Goal: Task Accomplishment & Management: Manage account settings

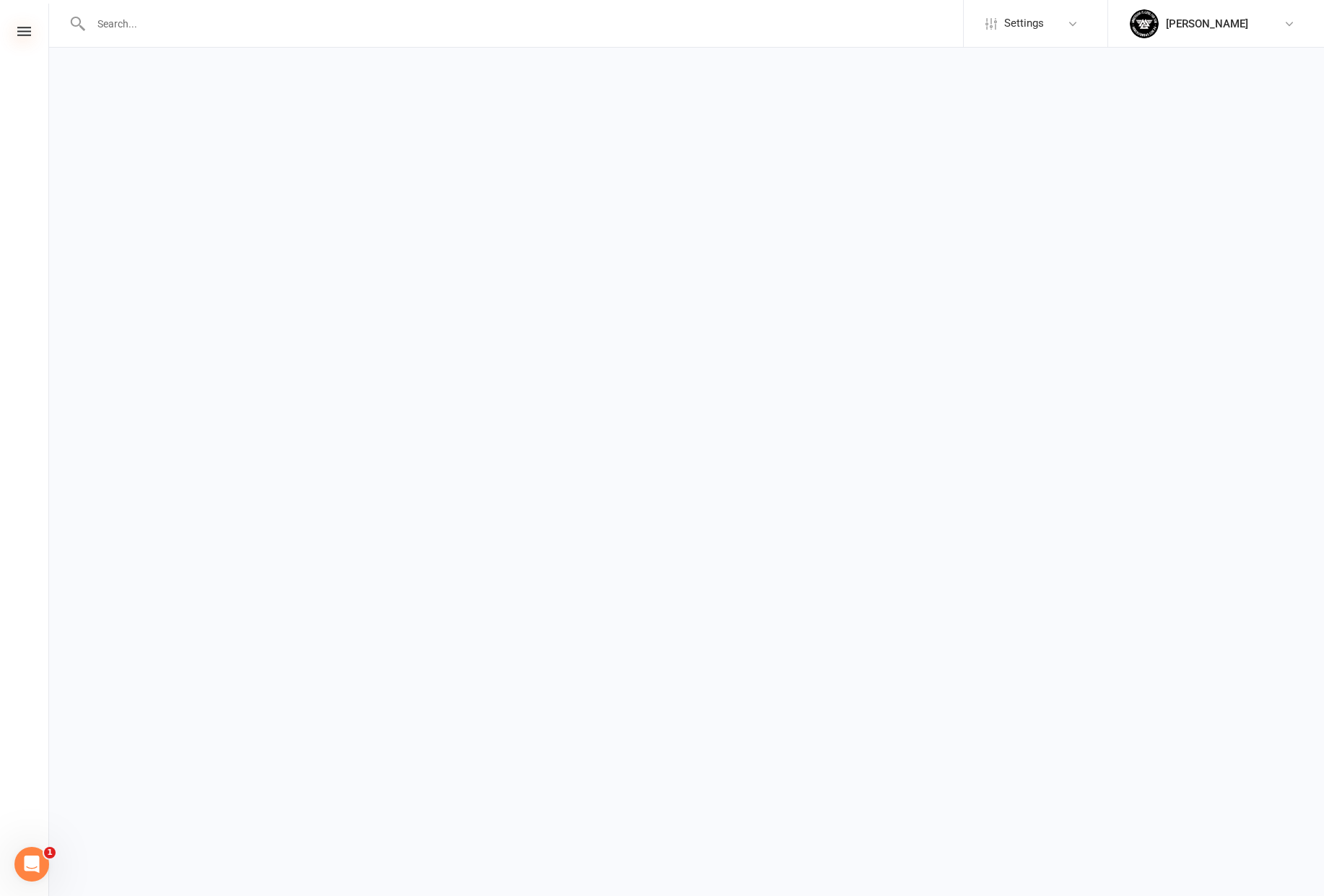
click at [25, 30] on icon at bounding box center [24, 31] width 14 height 9
click at [1032, 13] on span "Settings" at bounding box center [1023, 23] width 40 height 33
click at [1135, 13] on img at bounding box center [1144, 23] width 29 height 29
click at [1148, 66] on link "My profile" at bounding box center [1216, 64] width 216 height 34
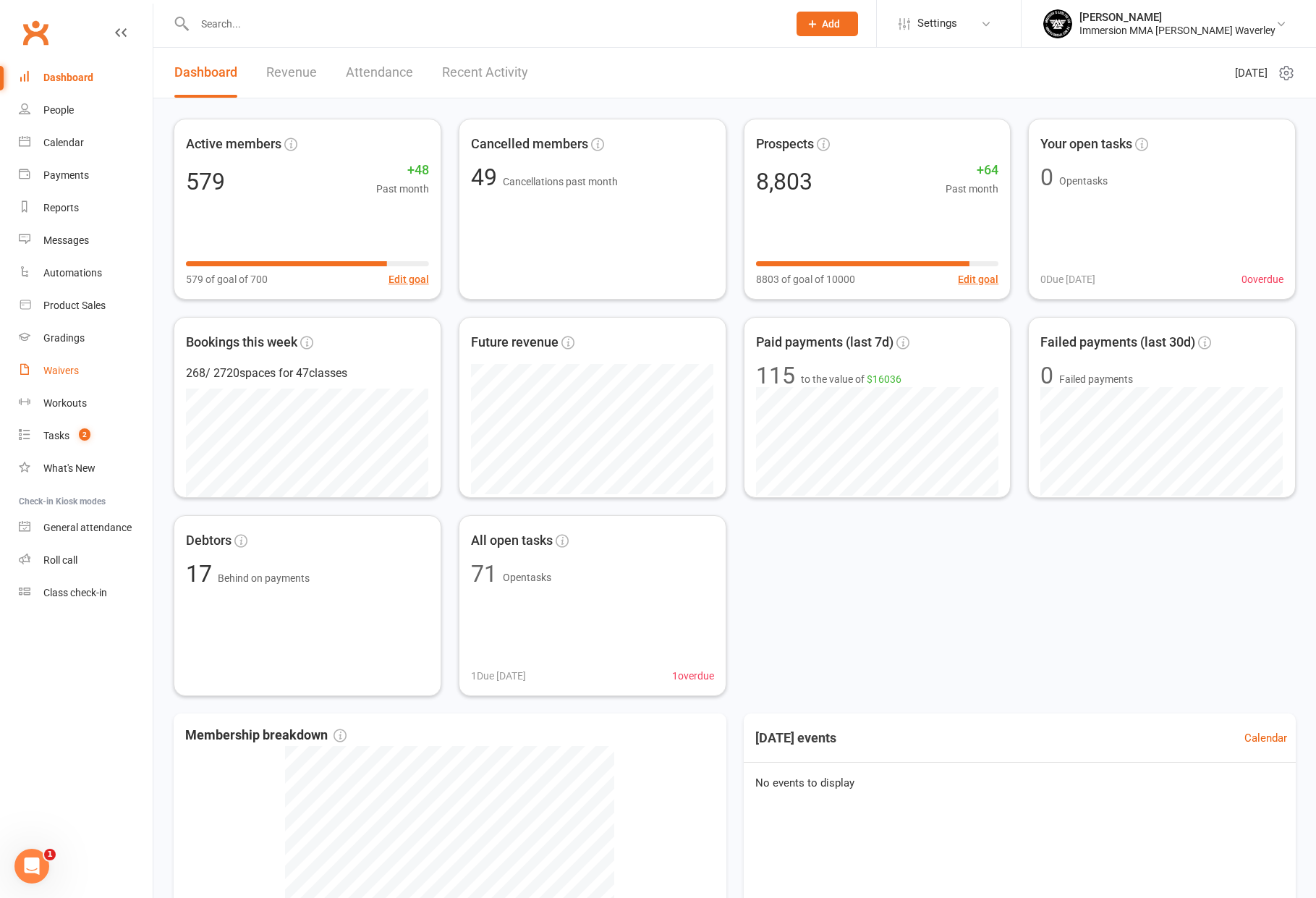
click at [81, 367] on link "Waivers" at bounding box center [85, 371] width 134 height 33
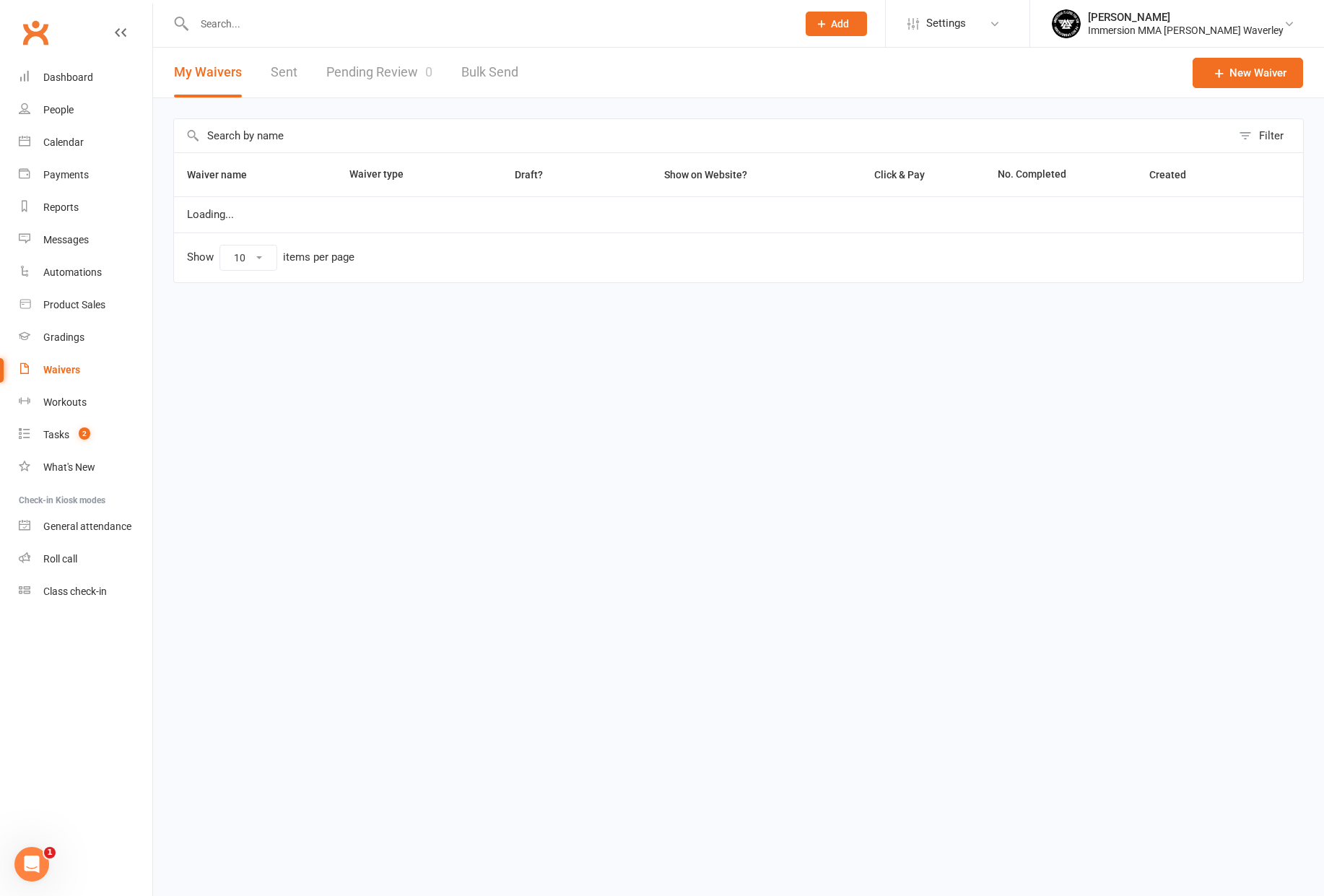
select select "100"
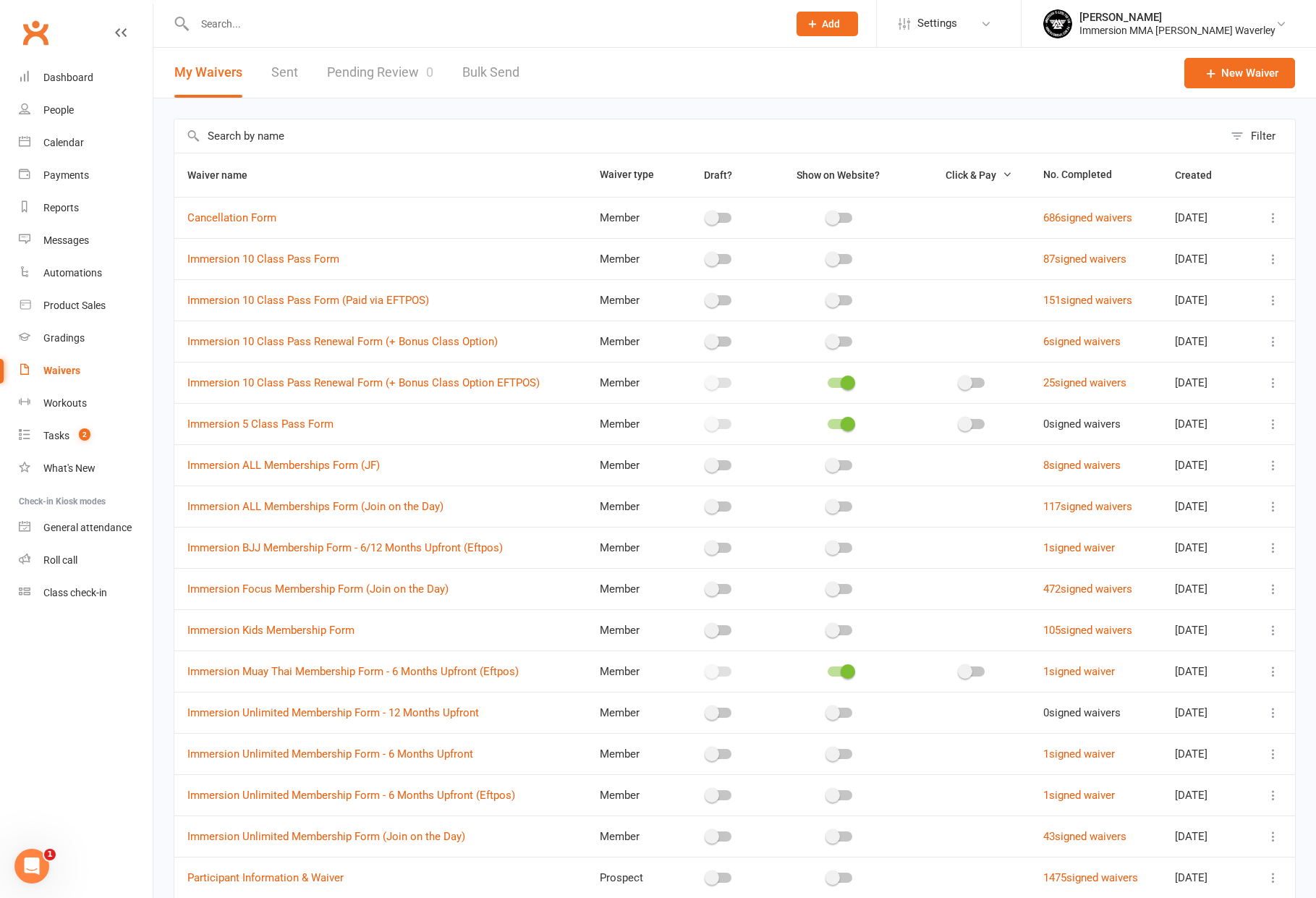
click at [289, 75] on link "Sent" at bounding box center [285, 73] width 27 height 50
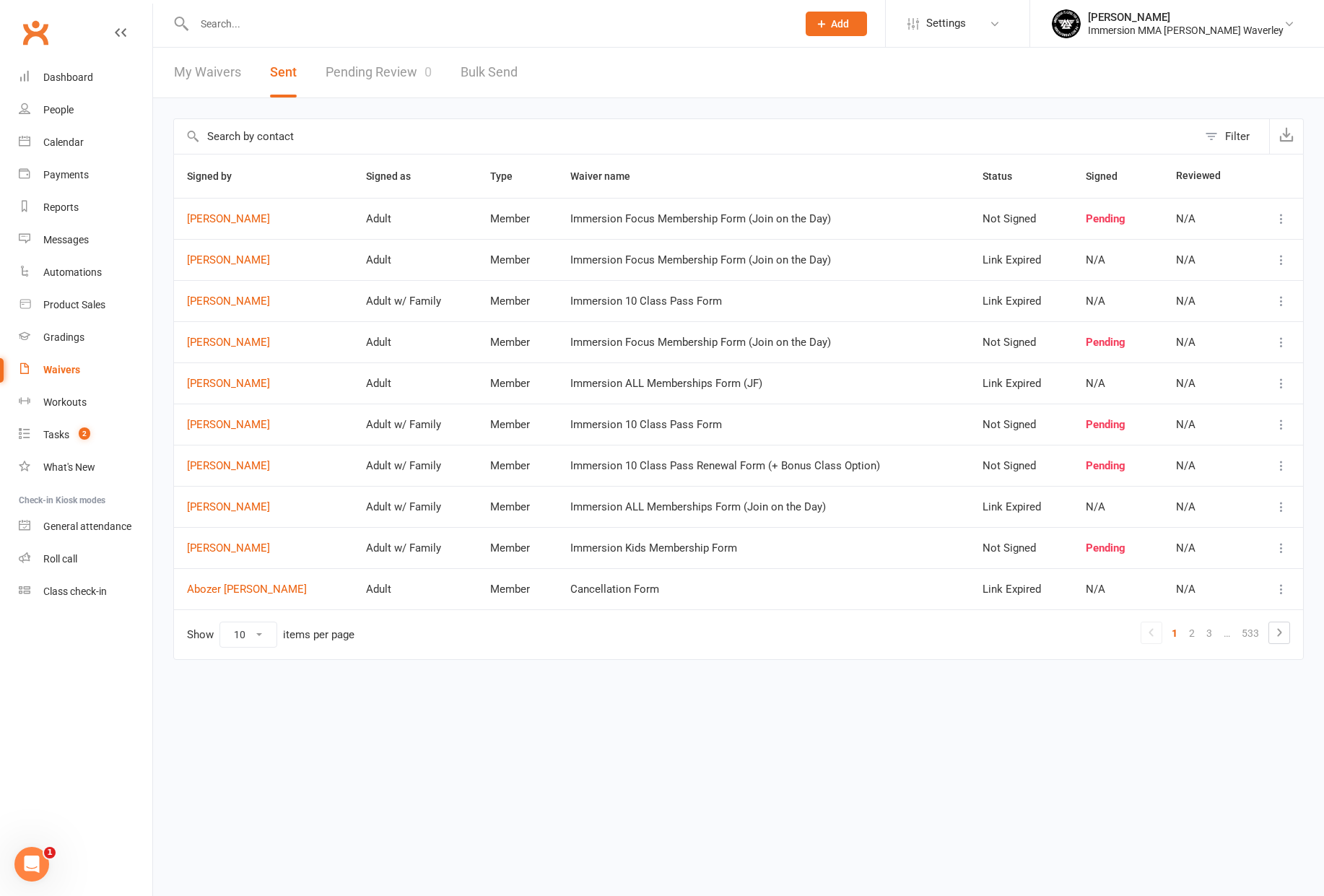
click at [1232, 137] on div "Filter" at bounding box center [1237, 137] width 24 height 17
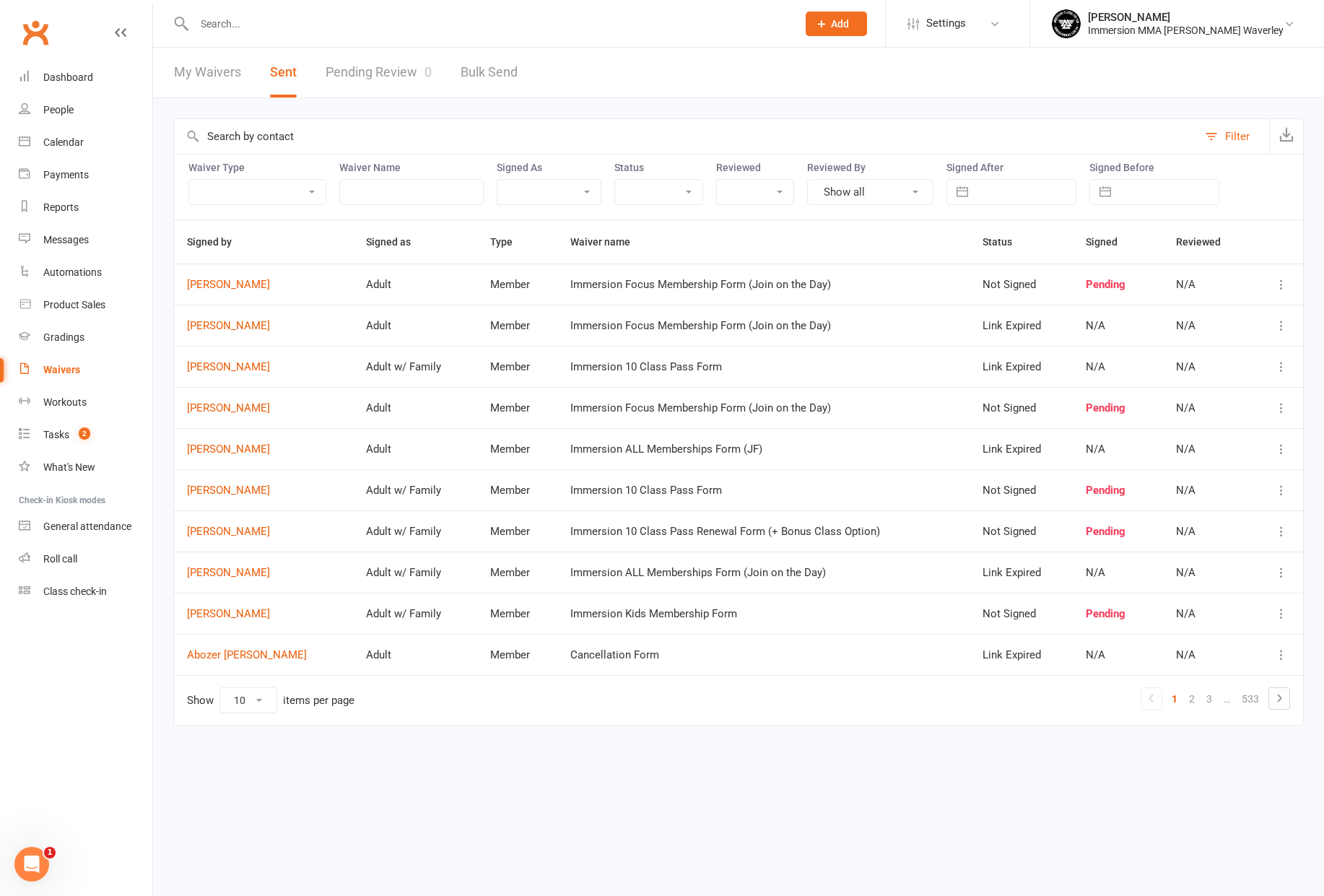
click at [295, 191] on select "Member Prospect Non-attending Contact" at bounding box center [257, 191] width 137 height 24
click at [1013, 183] on input "text" at bounding box center [1025, 191] width 101 height 24
select select "6"
select select "2025"
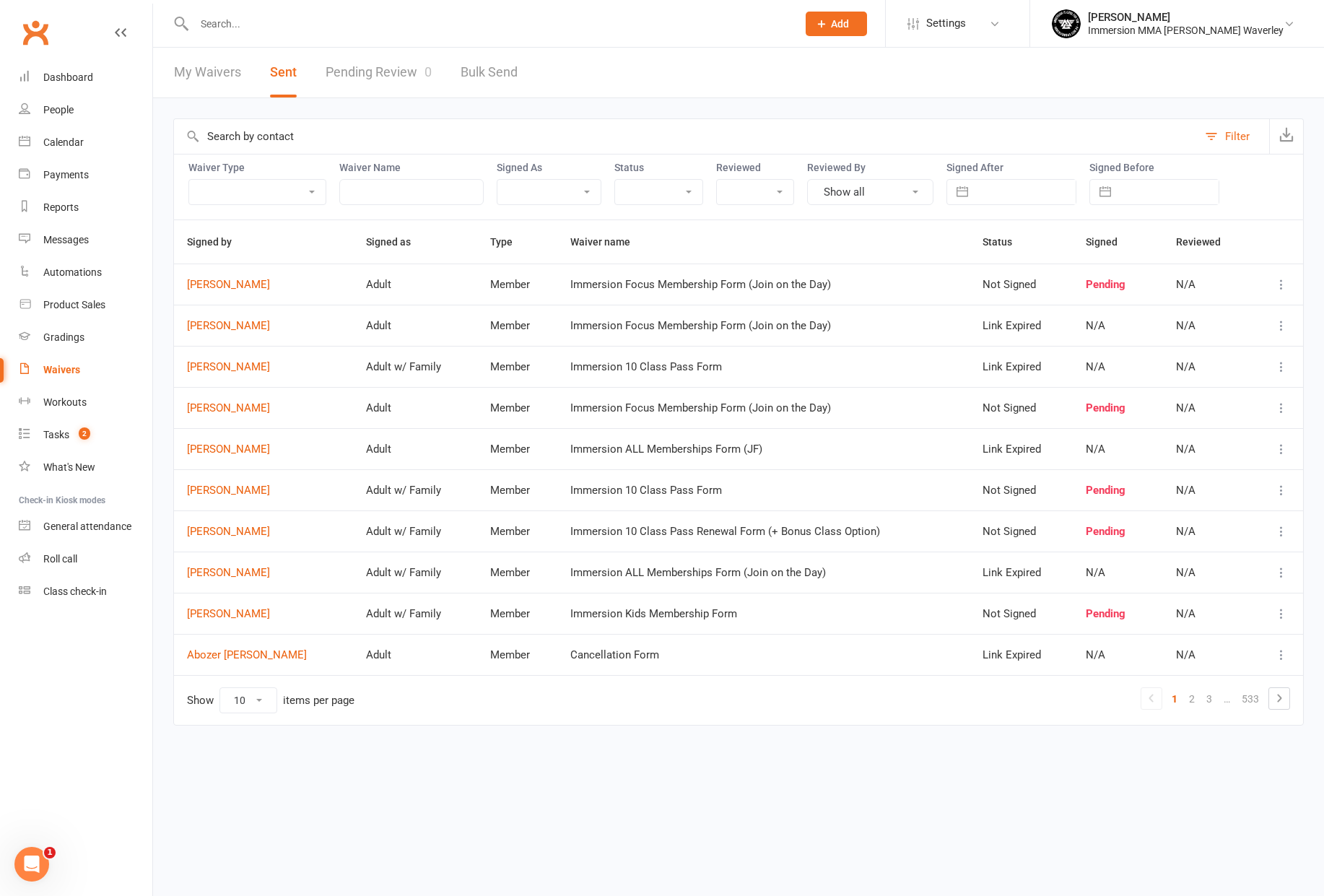
select select "7"
select select "2025"
select select "8"
select select "2025"
click at [1025, 359] on td "12" at bounding box center [1033, 358] width 28 height 27
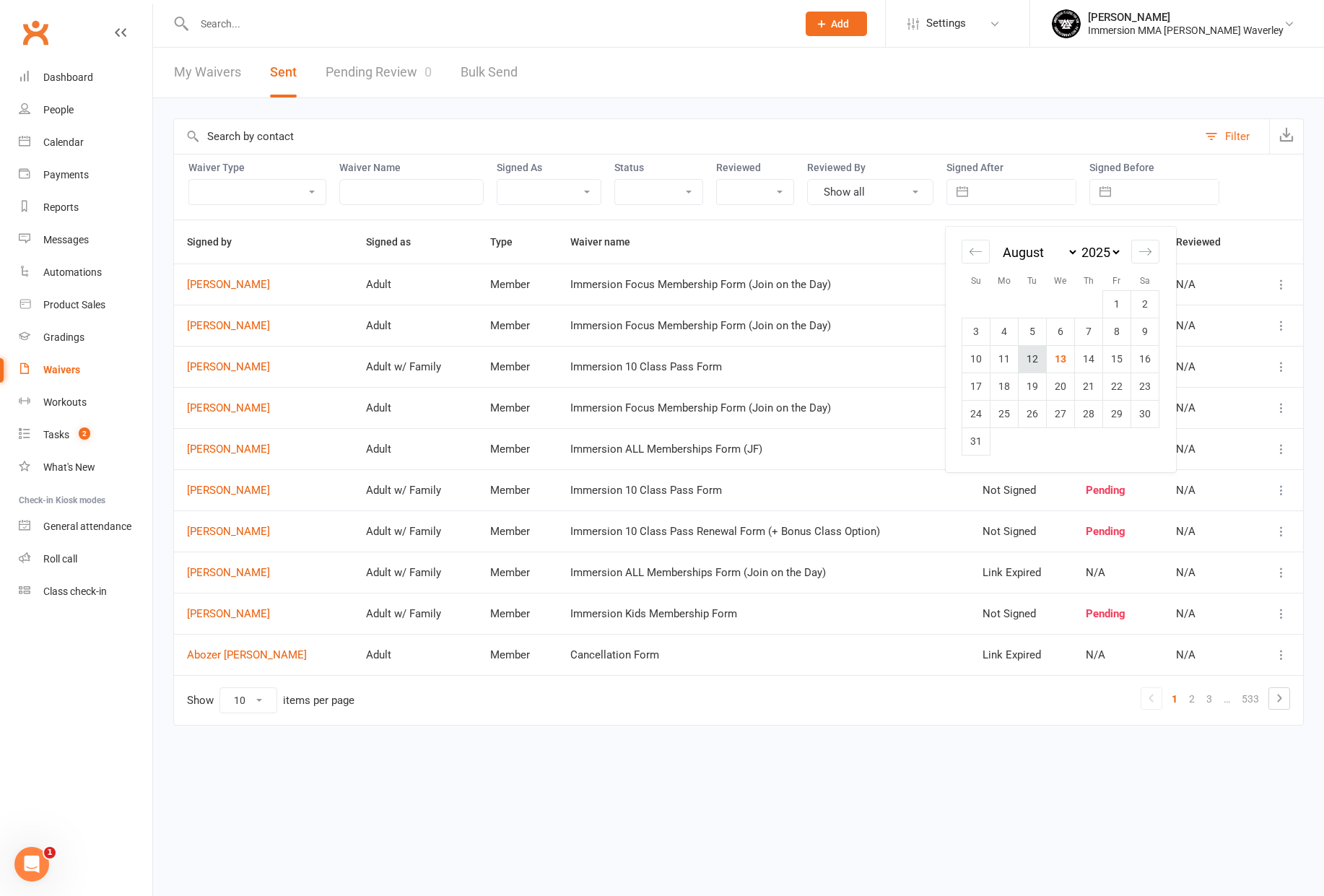
type input "12 Aug 2025"
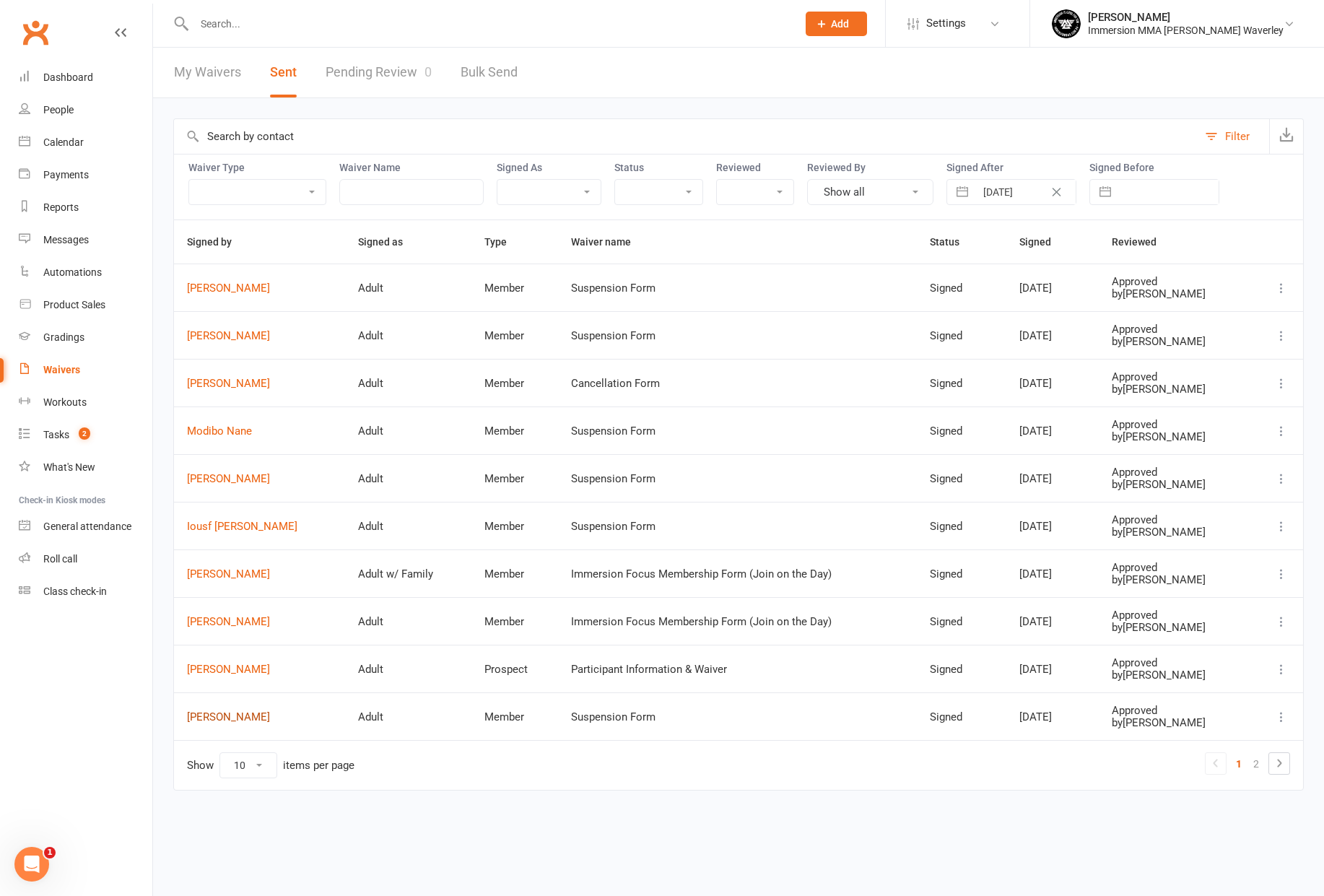
drag, startPoint x: 242, startPoint y: 714, endPoint x: 245, endPoint y: 704, distance: 10.4
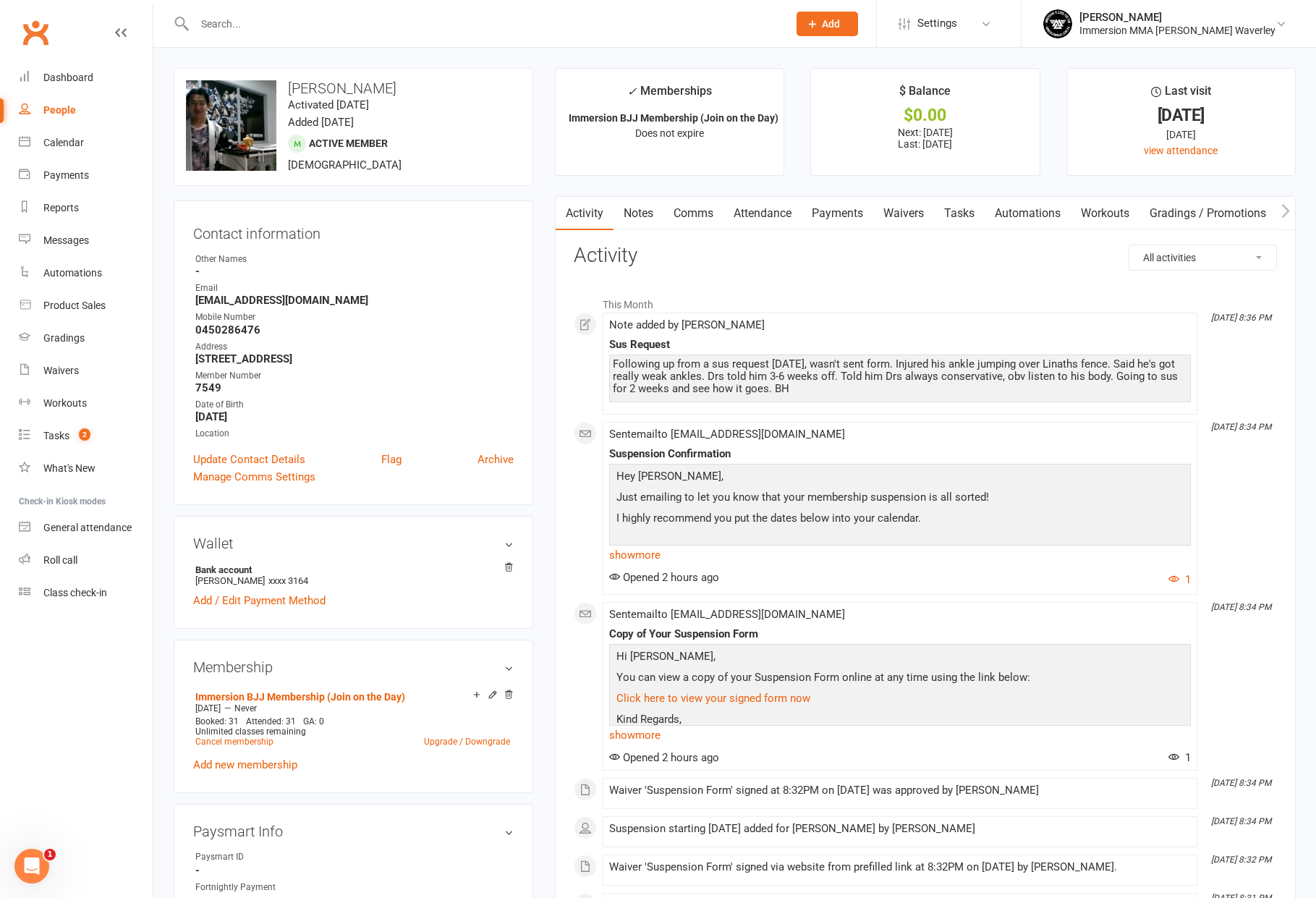
drag, startPoint x: 676, startPoint y: 365, endPoint x: 774, endPoint y: 390, distance: 101.1
click at [769, 390] on div "Following up from a sus request yesterday, wasn't sent form. Injured his ankle …" at bounding box center [900, 376] width 574 height 37
click at [819, 390] on div "Following up from a sus request yesterday, wasn't sent form. Injured his ankle …" at bounding box center [900, 376] width 574 height 37
drag, startPoint x: 857, startPoint y: 390, endPoint x: 779, endPoint y: 368, distance: 81.0
click at [781, 368] on div "Following up from a sus request yesterday, wasn't sent form. Injured his ankle …" at bounding box center [900, 376] width 574 height 37
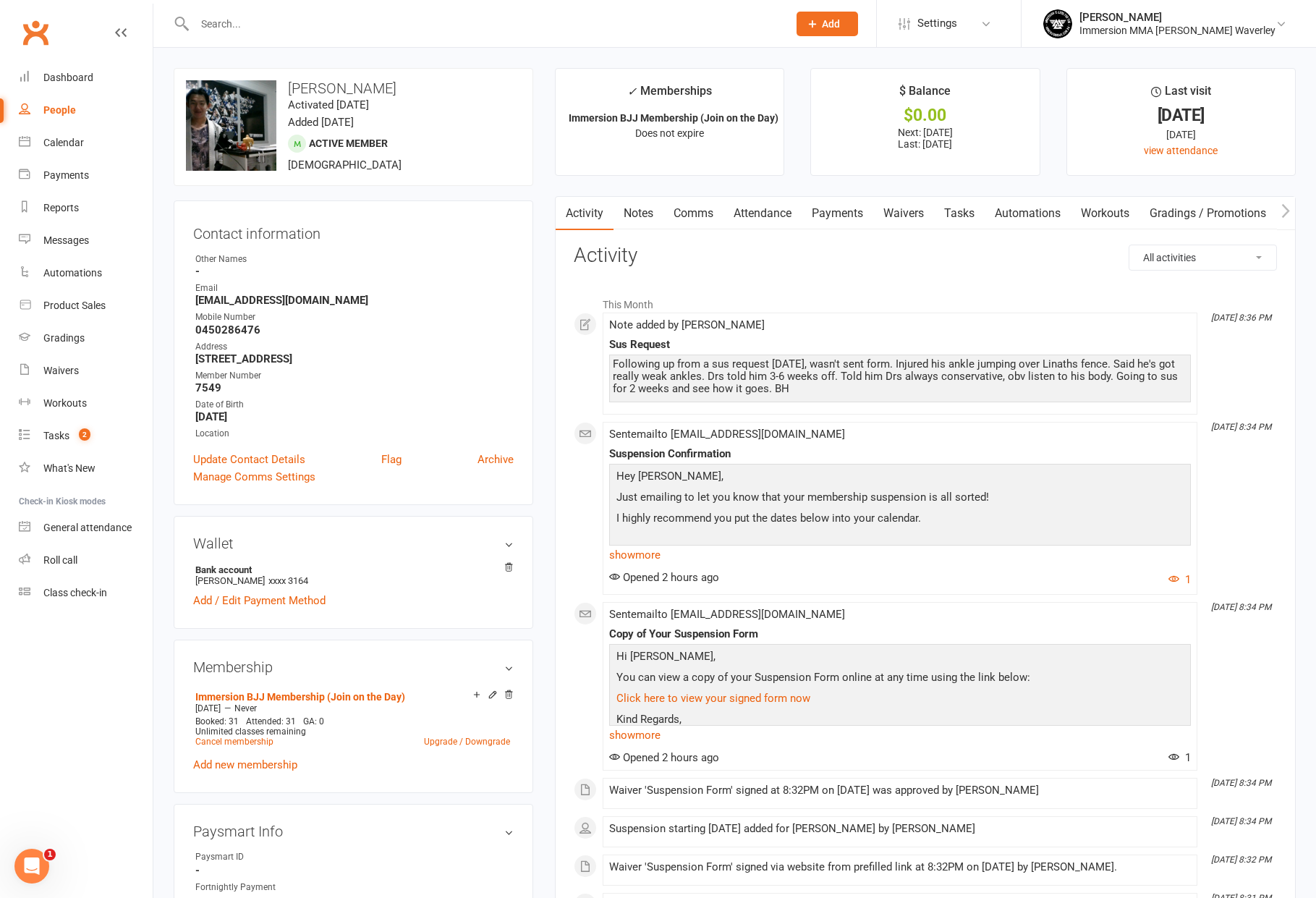
click at [778, 368] on div "Following up from a sus request yesterday, wasn't sent form. Injured his ankle …" at bounding box center [900, 376] width 574 height 37
drag, startPoint x: 760, startPoint y: 366, endPoint x: 892, endPoint y: 390, distance: 134.2
click at [884, 390] on div "Following up from a sus request yesterday, wasn't sent form. Injured his ankle …" at bounding box center [900, 376] width 574 height 37
click at [902, 390] on div "Following up from a sus request yesterday, wasn't sent form. Injured his ankle …" at bounding box center [900, 376] width 574 height 37
drag, startPoint x: 890, startPoint y: 388, endPoint x: 663, endPoint y: 366, distance: 228.1
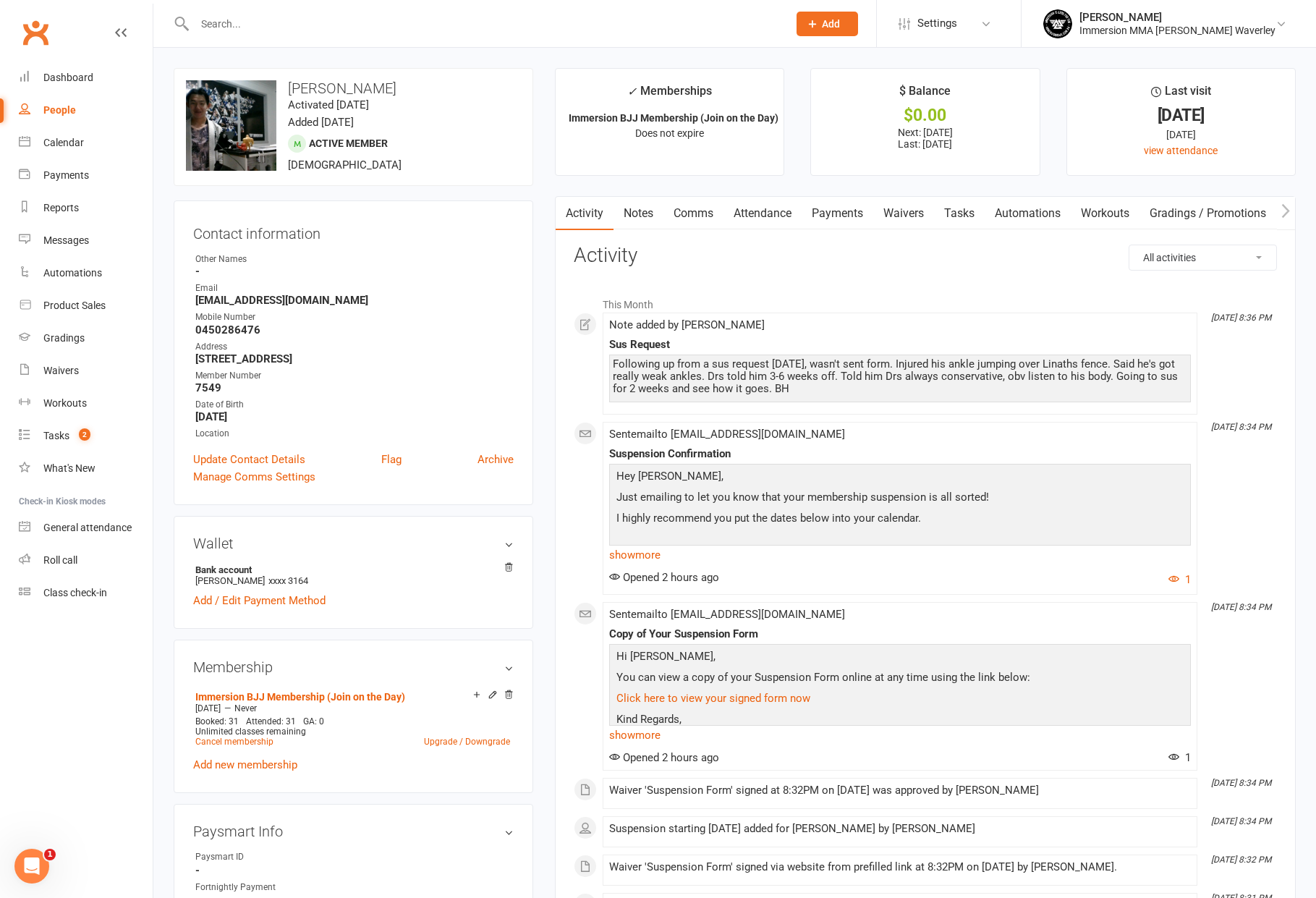
click at [663, 366] on div "Following up from a sus request yesterday, wasn't sent form. Injured his ankle …" at bounding box center [900, 376] width 574 height 37
click at [822, 390] on div "Following up from a sus request yesterday, wasn't sent form. Injured his ankle …" at bounding box center [900, 376] width 574 height 37
drag, startPoint x: 858, startPoint y: 392, endPoint x: 758, endPoint y: 371, distance: 102.2
click at [760, 371] on div "Following up from a sus request yesterday, wasn't sent form. Injured his ankle …" at bounding box center [900, 376] width 574 height 37
click at [758, 371] on div "Following up from a sus request yesterday, wasn't sent form. Injured his ankle …" at bounding box center [900, 376] width 574 height 37
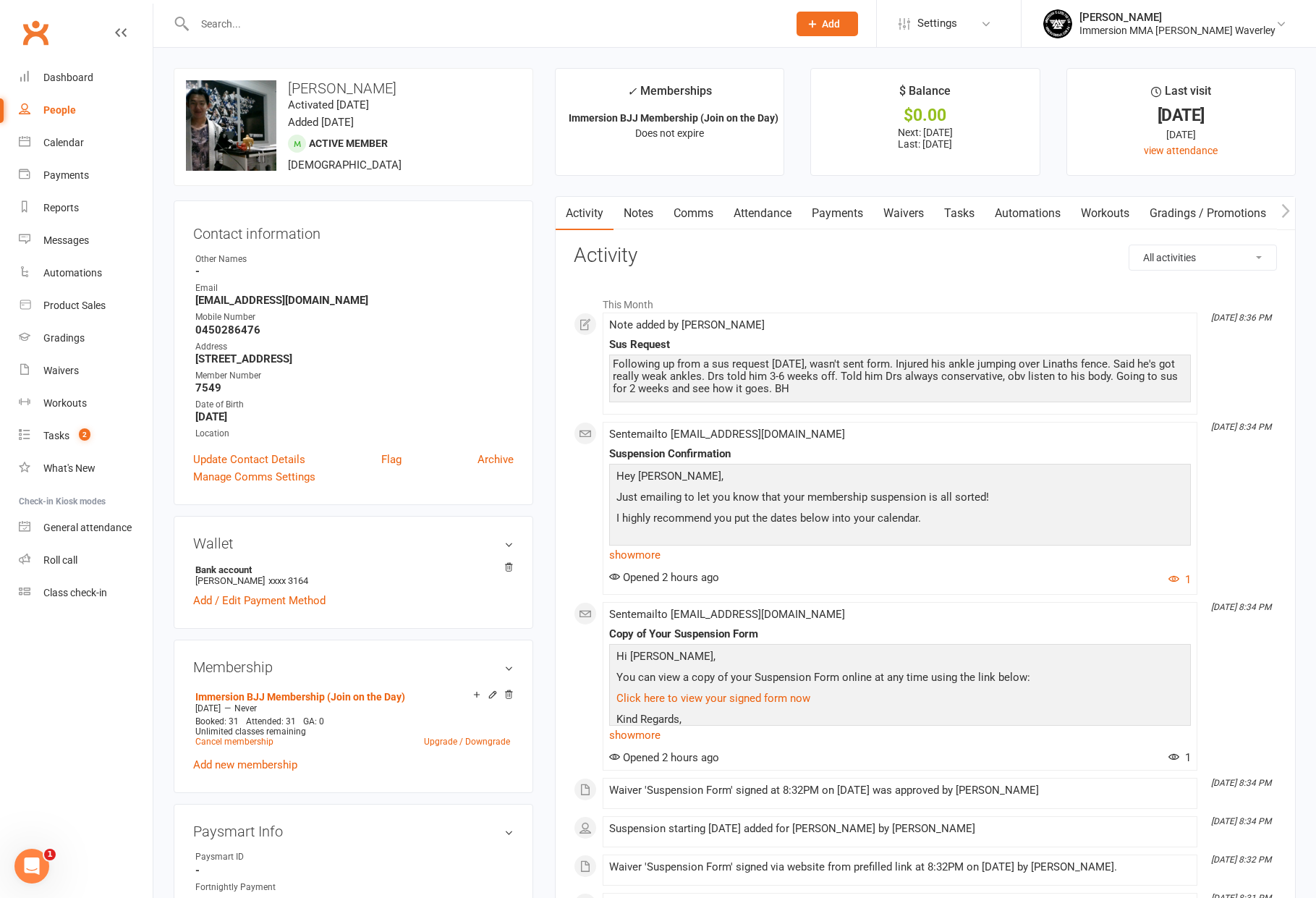
drag, startPoint x: 717, startPoint y: 361, endPoint x: 861, endPoint y: 390, distance: 146.9
click at [857, 390] on div "Following up from a sus request yesterday, wasn't sent form. Injured his ankle …" at bounding box center [900, 376] width 574 height 37
click at [861, 390] on div "Following up from a sus request yesterday, wasn't sent form. Injured his ankle …" at bounding box center [900, 376] width 574 height 37
drag, startPoint x: 868, startPoint y: 393, endPoint x: 651, endPoint y: 383, distance: 217.2
click at [660, 384] on div "Following up from a sus request yesterday, wasn't sent form. Injured his ankle …" at bounding box center [900, 376] width 574 height 37
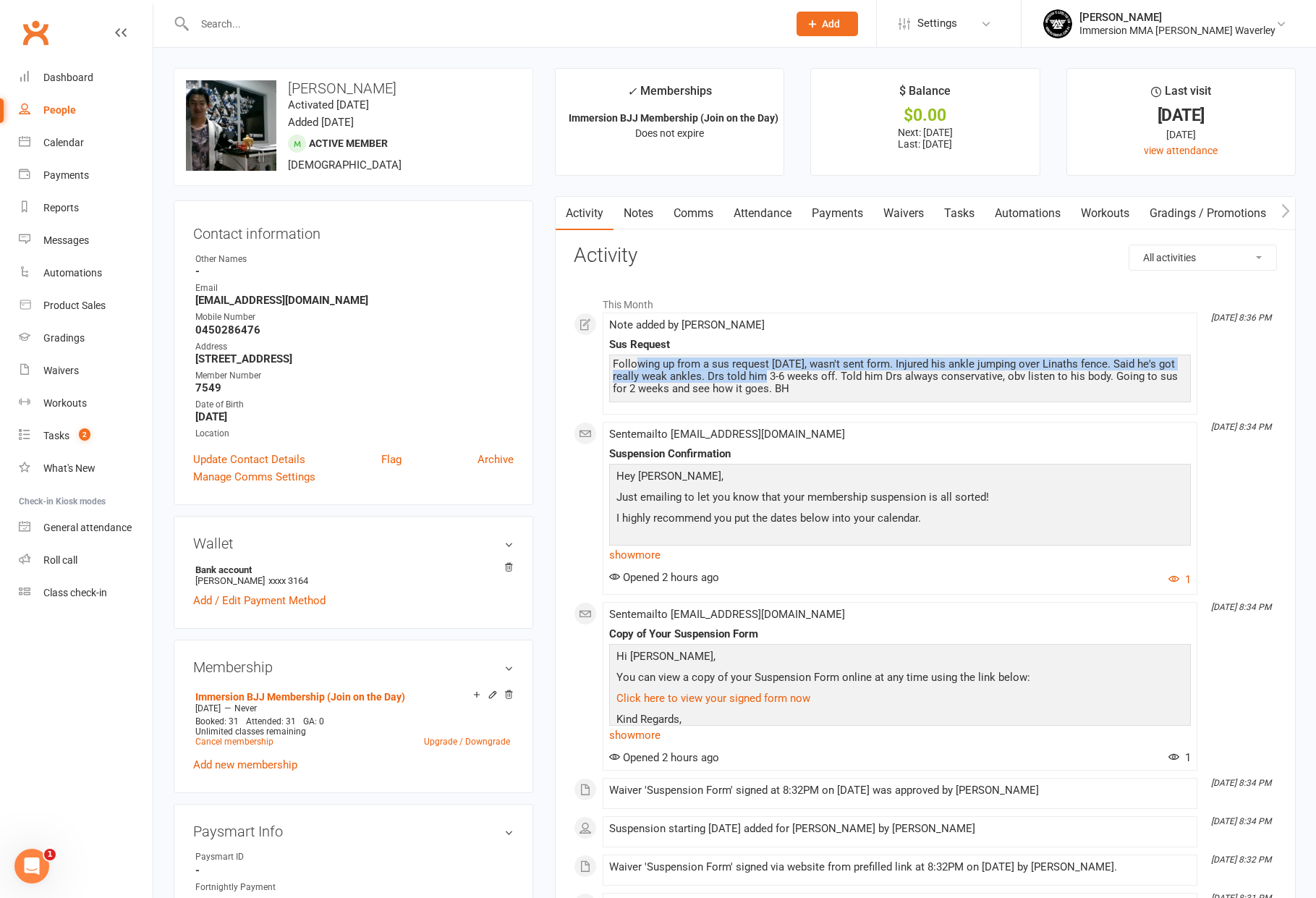
drag, startPoint x: 636, startPoint y: 369, endPoint x: 779, endPoint y: 379, distance: 143.3
click at [757, 379] on div "Following up from a sus request yesterday, wasn't sent form. Injured his ankle …" at bounding box center [900, 376] width 574 height 37
click at [779, 379] on div "Following up from a sus request yesterday, wasn't sent form. Injured his ankle …" at bounding box center [900, 376] width 574 height 37
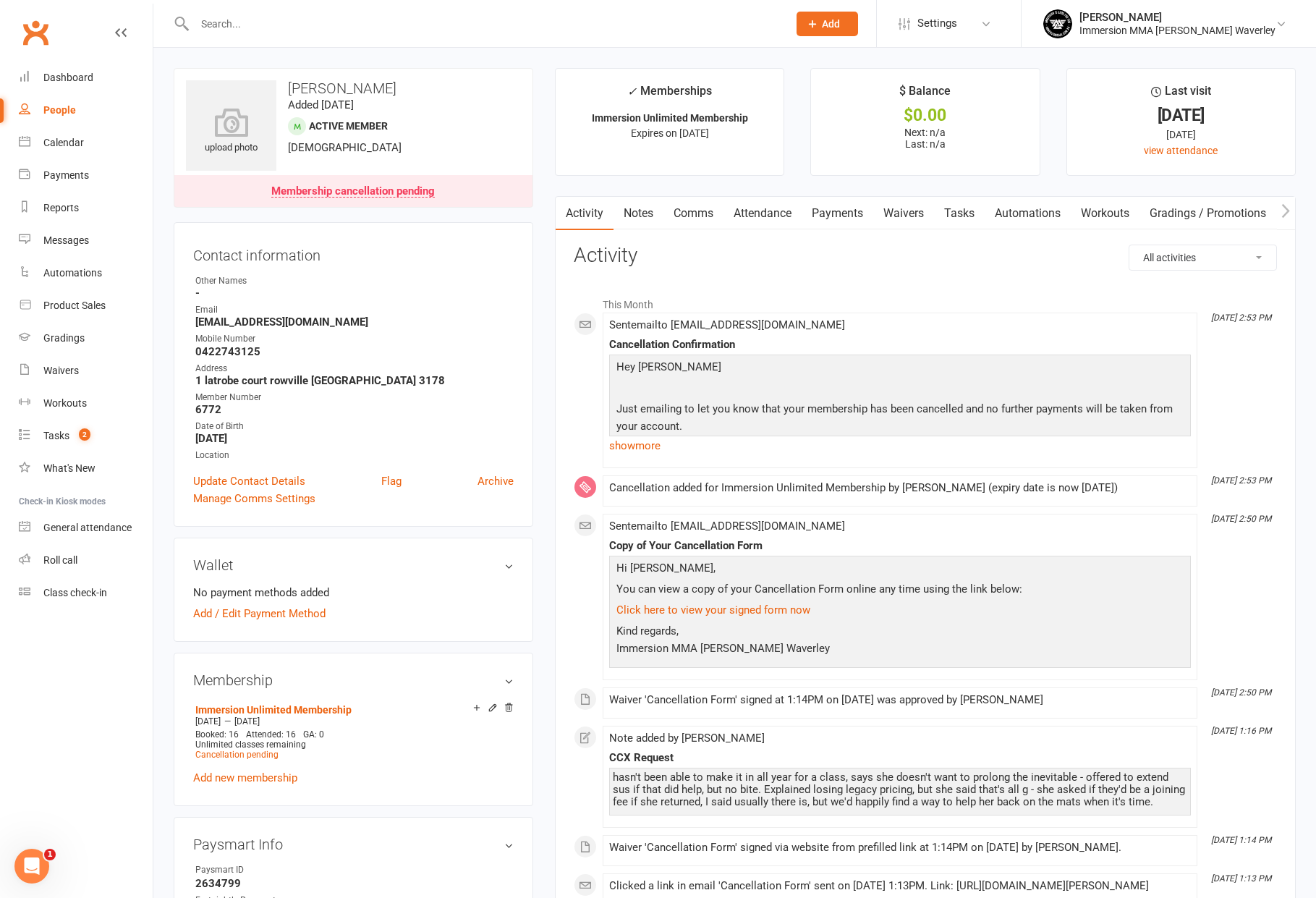
click at [914, 210] on link "Waivers" at bounding box center [904, 214] width 61 height 34
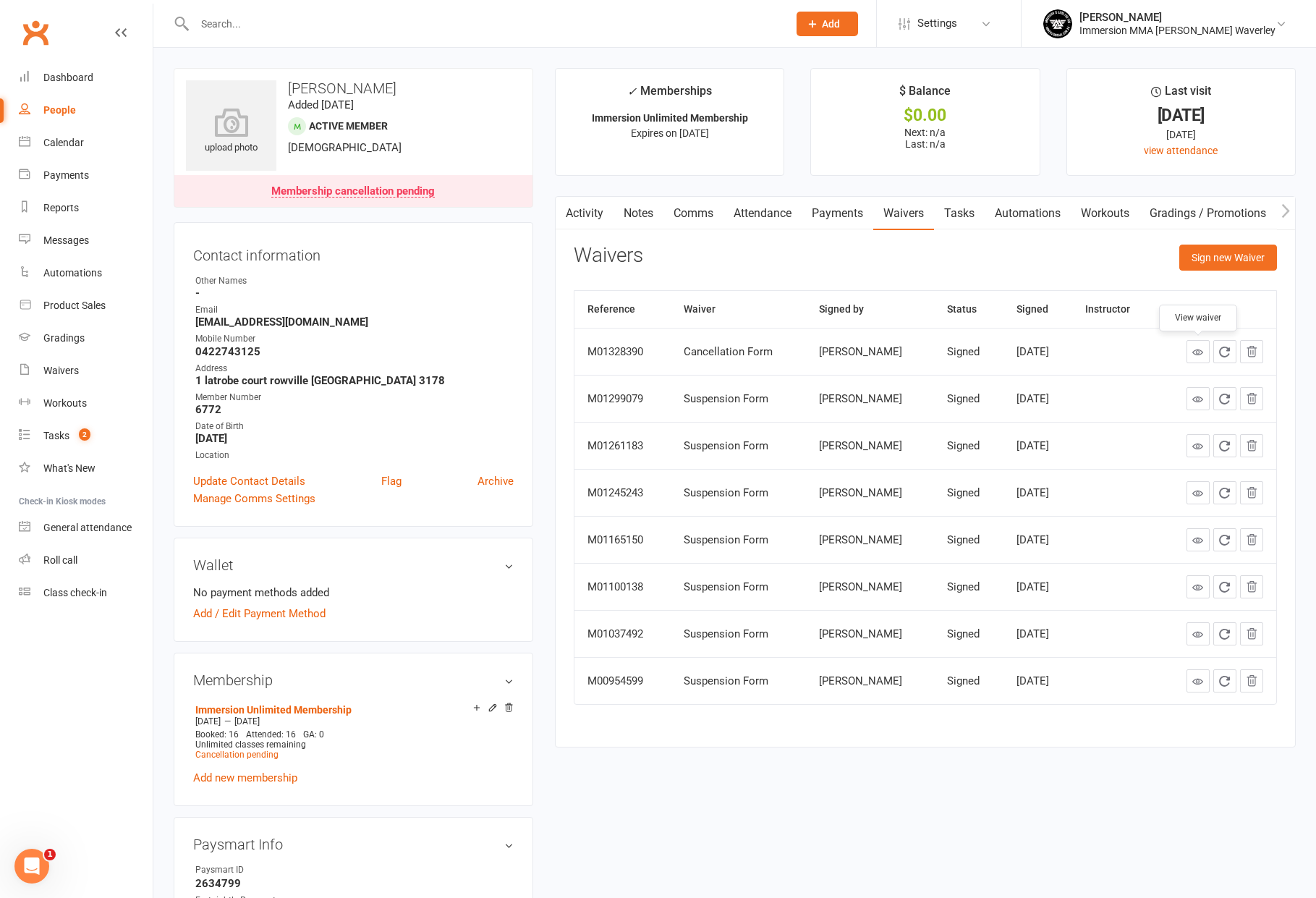
click at [1188, 351] on link at bounding box center [1199, 352] width 23 height 23
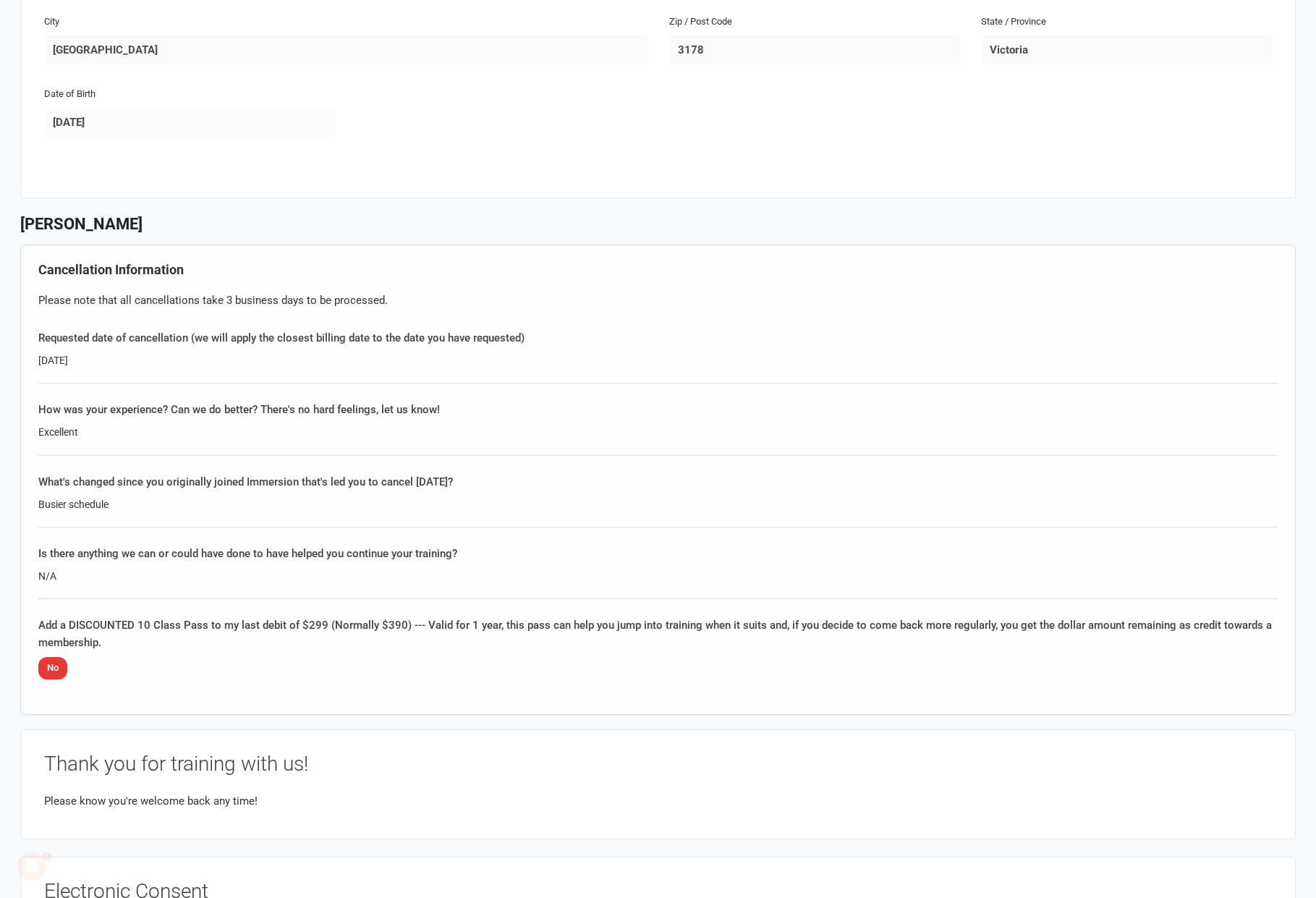
scroll to position [434, 0]
